Goal: Book appointment/travel/reservation

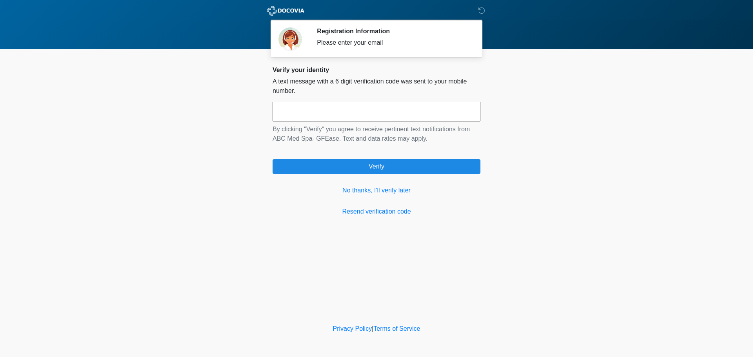
click at [350, 111] on input "text" at bounding box center [377, 112] width 208 height 20
type input "******"
click at [395, 189] on link "No thanks, I'll verify later" at bounding box center [377, 190] width 208 height 9
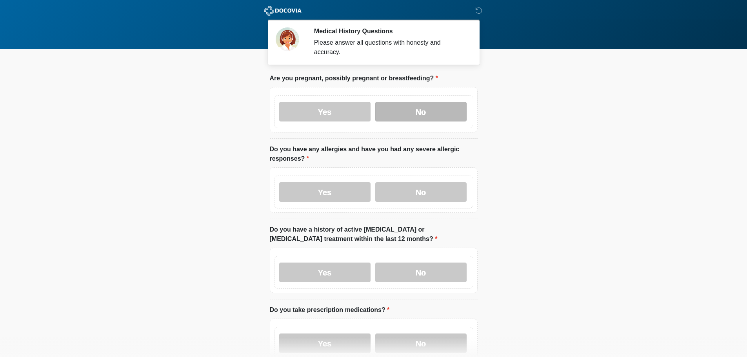
click at [398, 109] on label "No" at bounding box center [420, 112] width 91 height 20
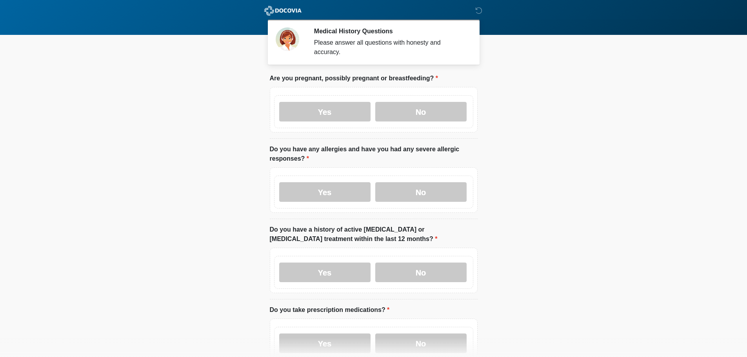
scroll to position [39, 0]
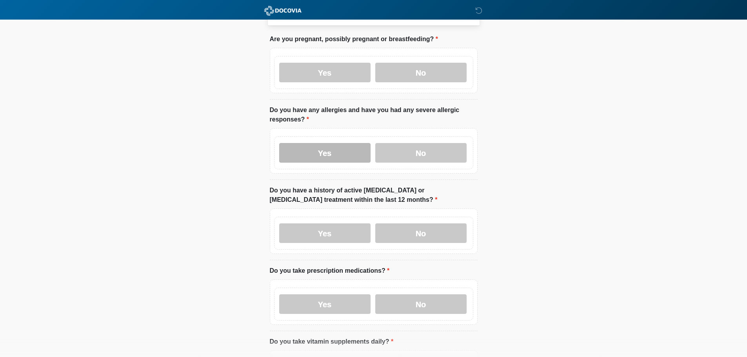
click at [310, 143] on label "Yes" at bounding box center [324, 153] width 91 height 20
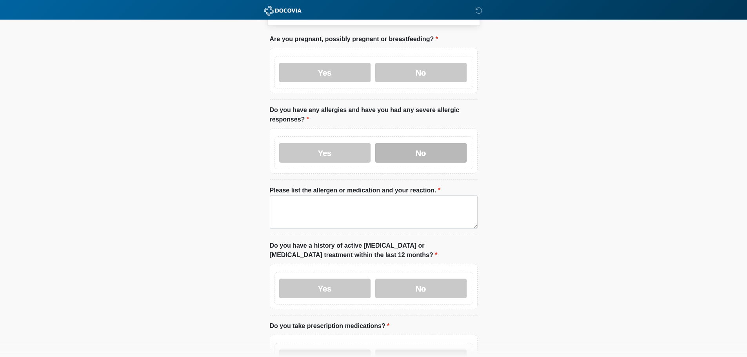
click at [436, 149] on label "No" at bounding box center [420, 153] width 91 height 20
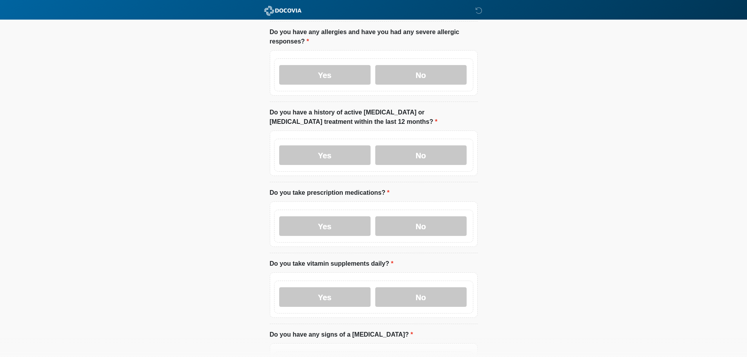
scroll to position [118, 0]
click at [415, 147] on label "No" at bounding box center [420, 155] width 91 height 20
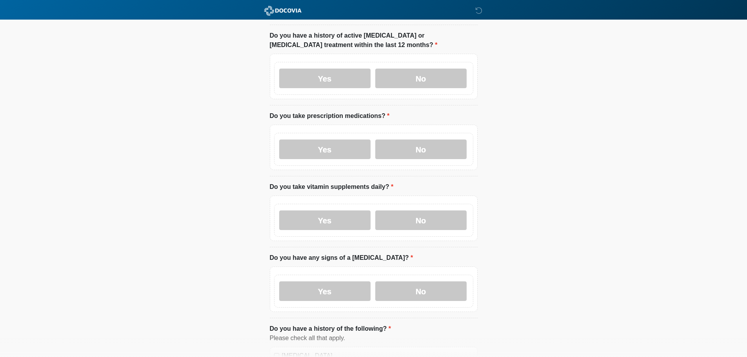
scroll to position [196, 0]
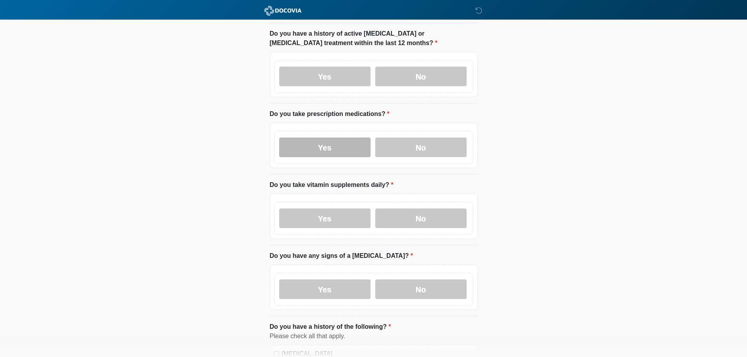
click at [328, 141] on label "Yes" at bounding box center [324, 148] width 91 height 20
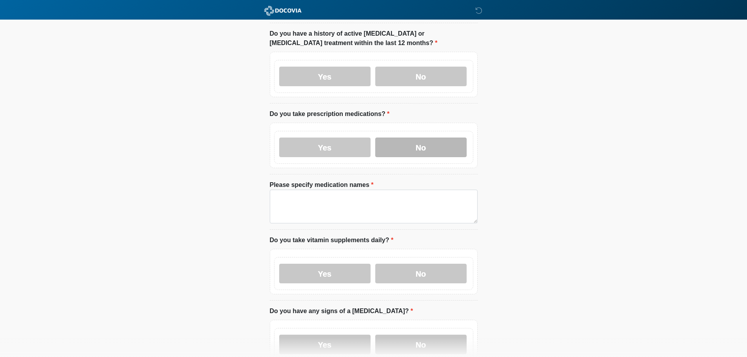
click at [430, 138] on label "No" at bounding box center [420, 148] width 91 height 20
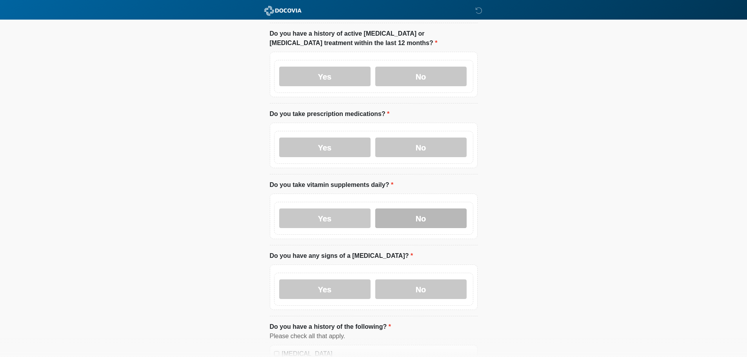
click at [435, 209] on label "No" at bounding box center [420, 219] width 91 height 20
click at [418, 280] on label "No" at bounding box center [420, 290] width 91 height 20
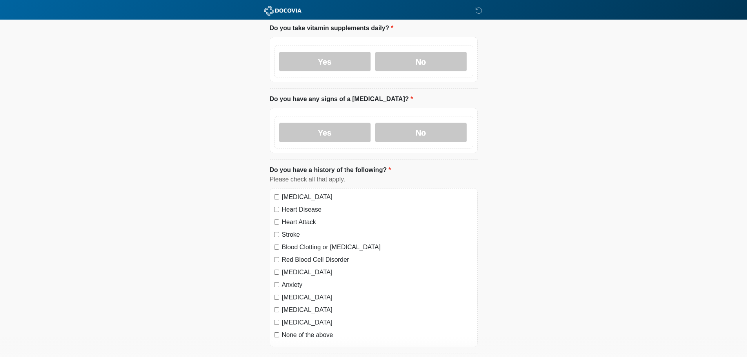
scroll to position [406, 0]
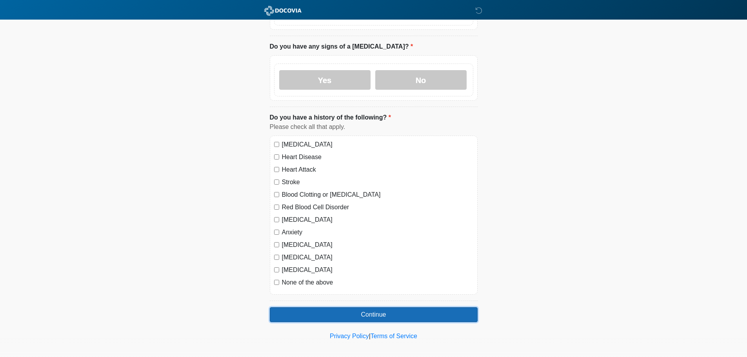
click at [363, 308] on button "Continue" at bounding box center [374, 315] width 208 height 15
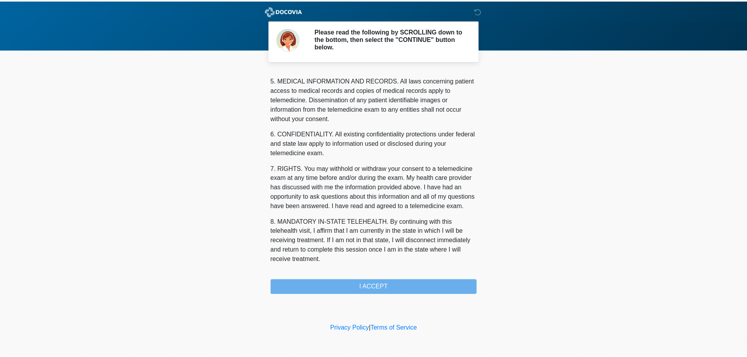
scroll to position [264, 0]
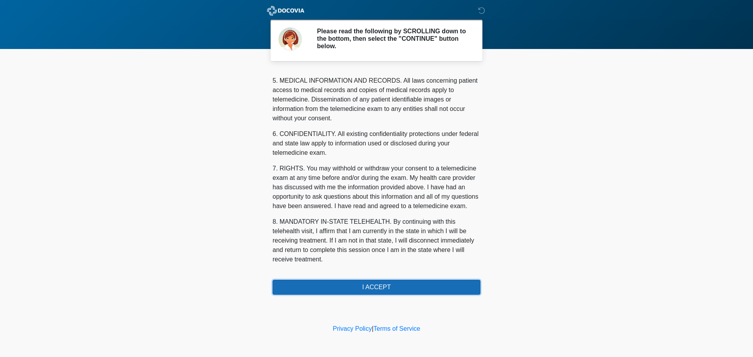
click at [354, 288] on button "I ACCEPT" at bounding box center [377, 287] width 208 height 15
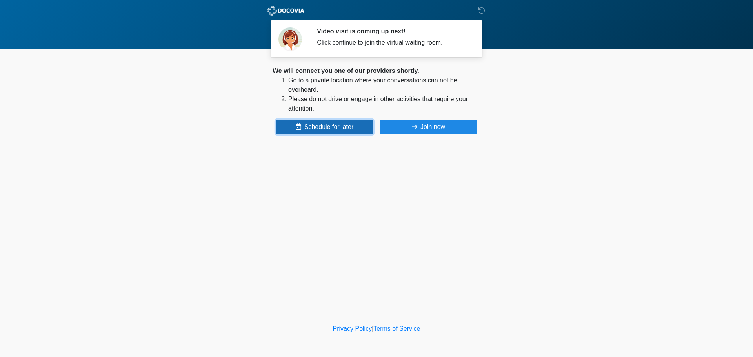
click at [327, 132] on button "Schedule for later" at bounding box center [325, 127] width 98 height 15
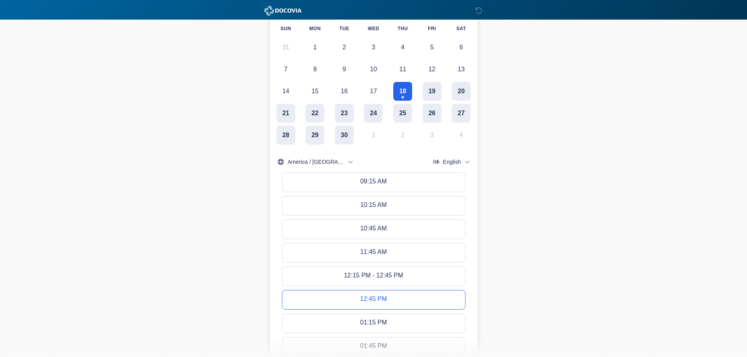
scroll to position [330, 0]
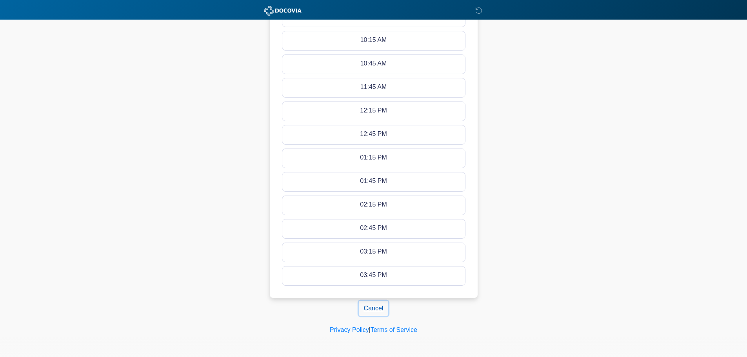
click at [376, 307] on button "Cancel" at bounding box center [374, 308] width 30 height 15
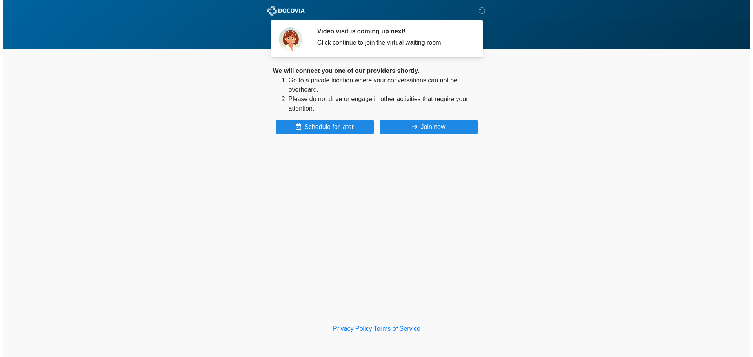
scroll to position [0, 0]
